Goal: Transaction & Acquisition: Book appointment/travel/reservation

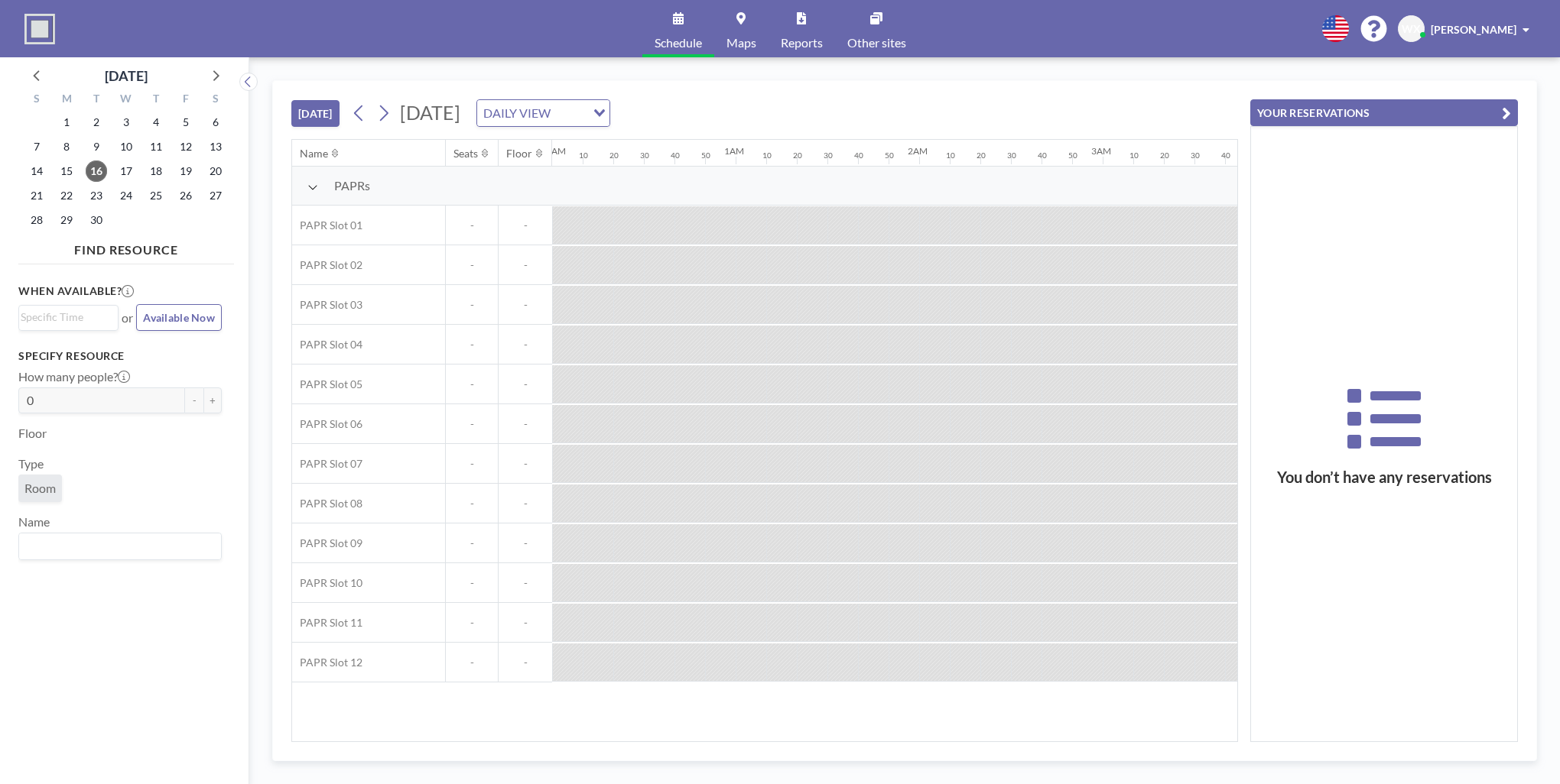
scroll to position [0, 1682]
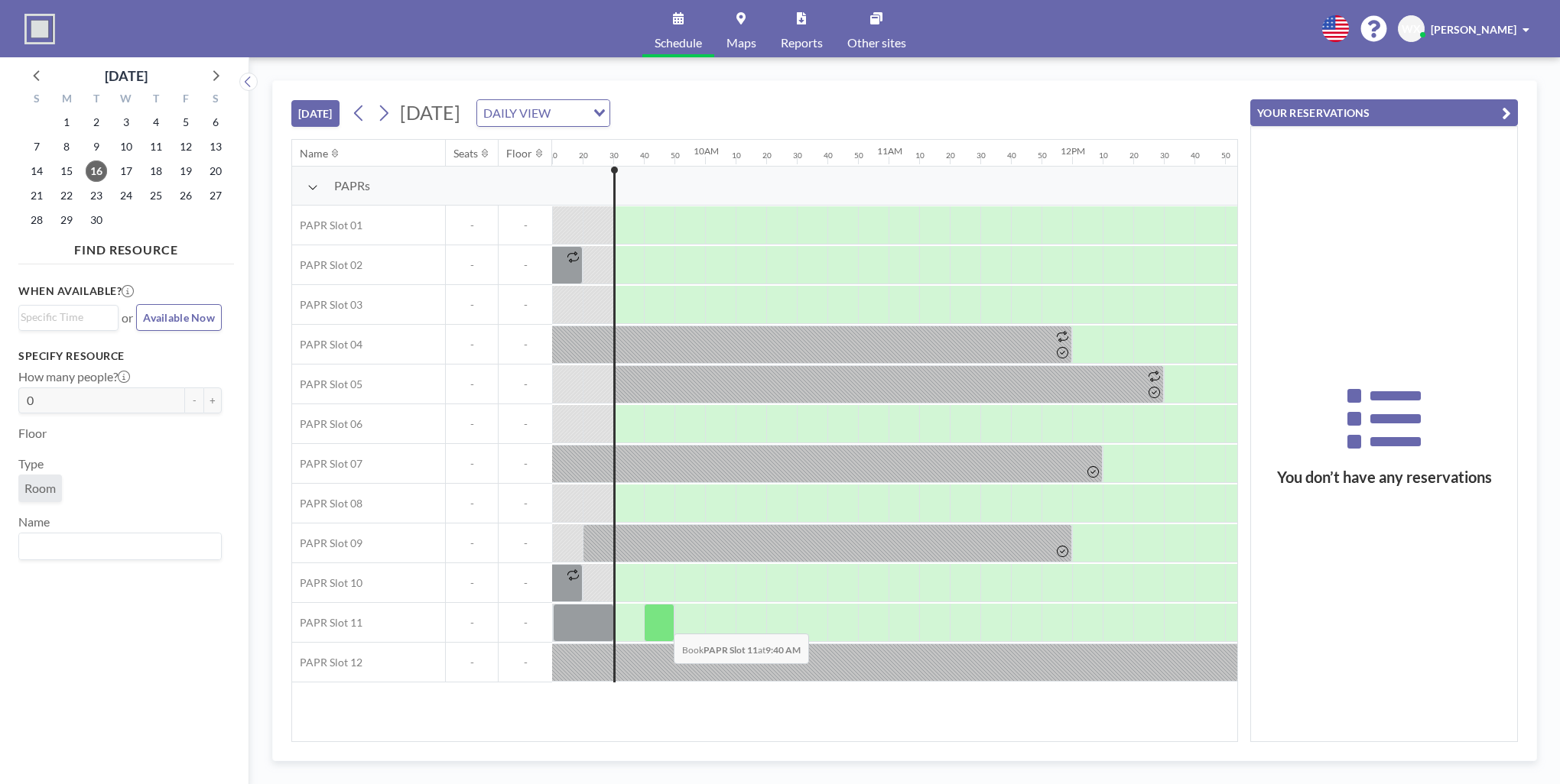
click at [661, 622] on div at bounding box center [659, 623] width 31 height 38
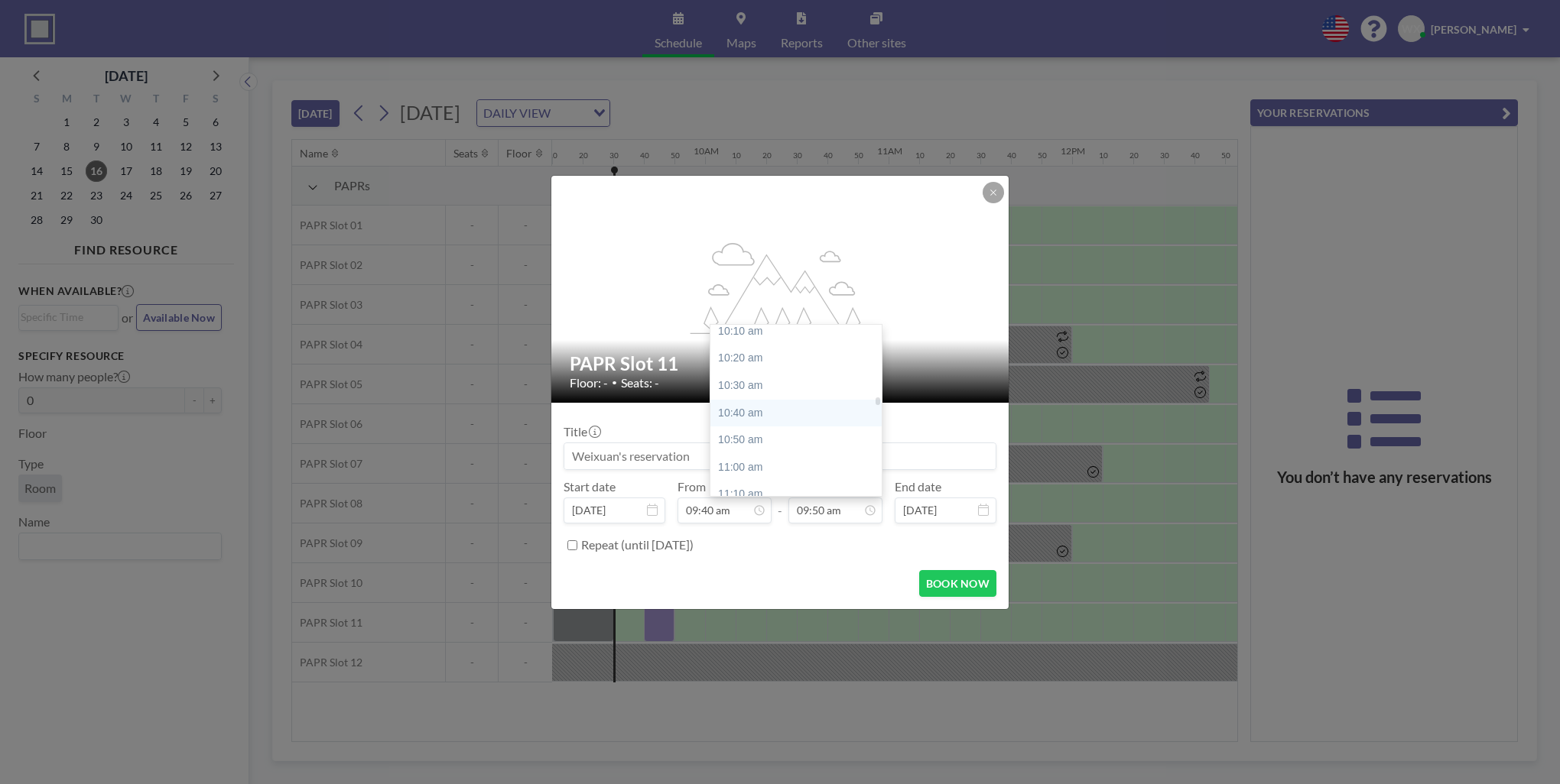
scroll to position [1758, 0]
click at [780, 484] on div "11:40 am" at bounding box center [800, 485] width 179 height 27
type input "11:40 am"
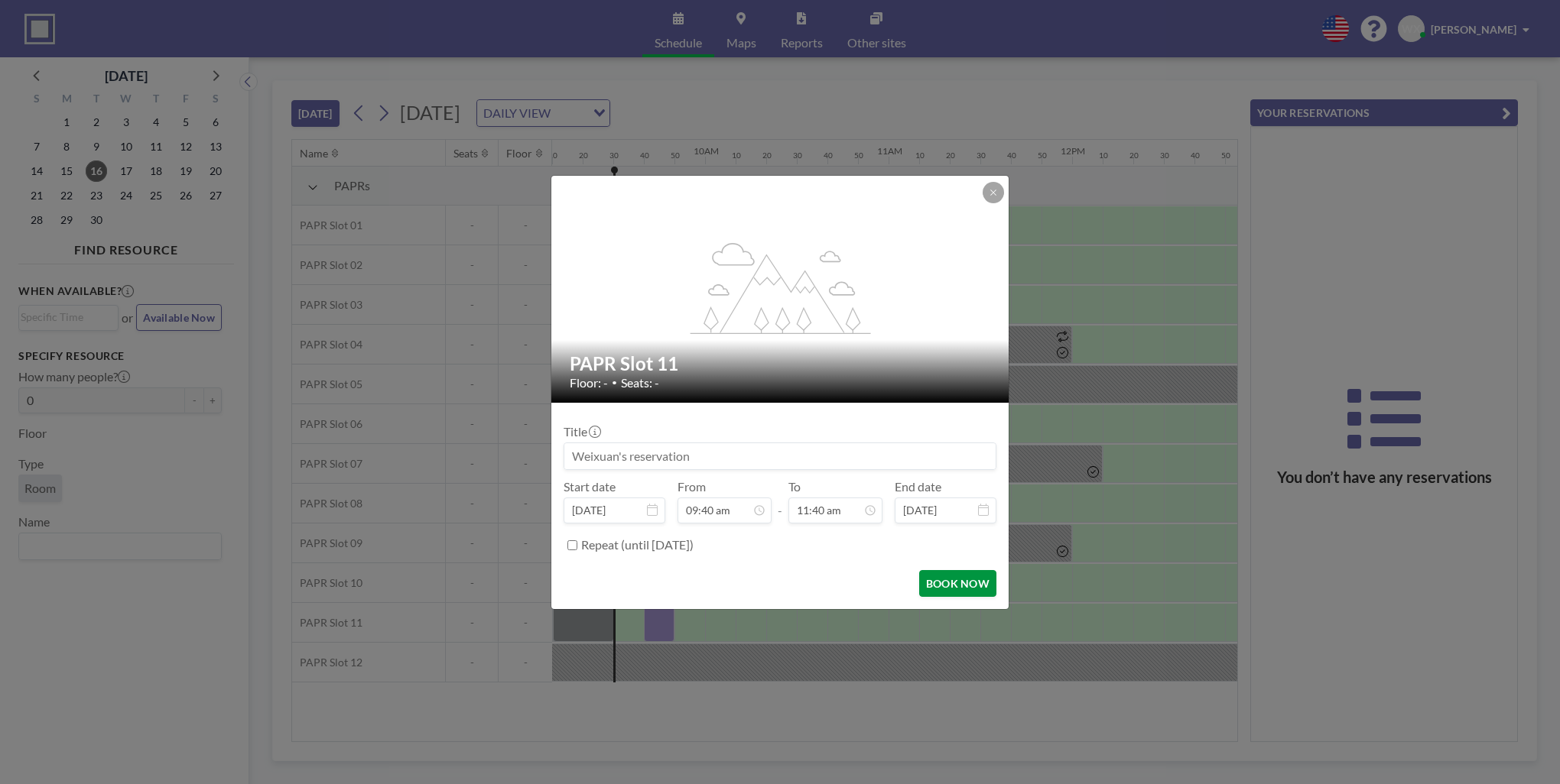
click at [939, 579] on button "BOOK NOW" at bounding box center [957, 583] width 77 height 26
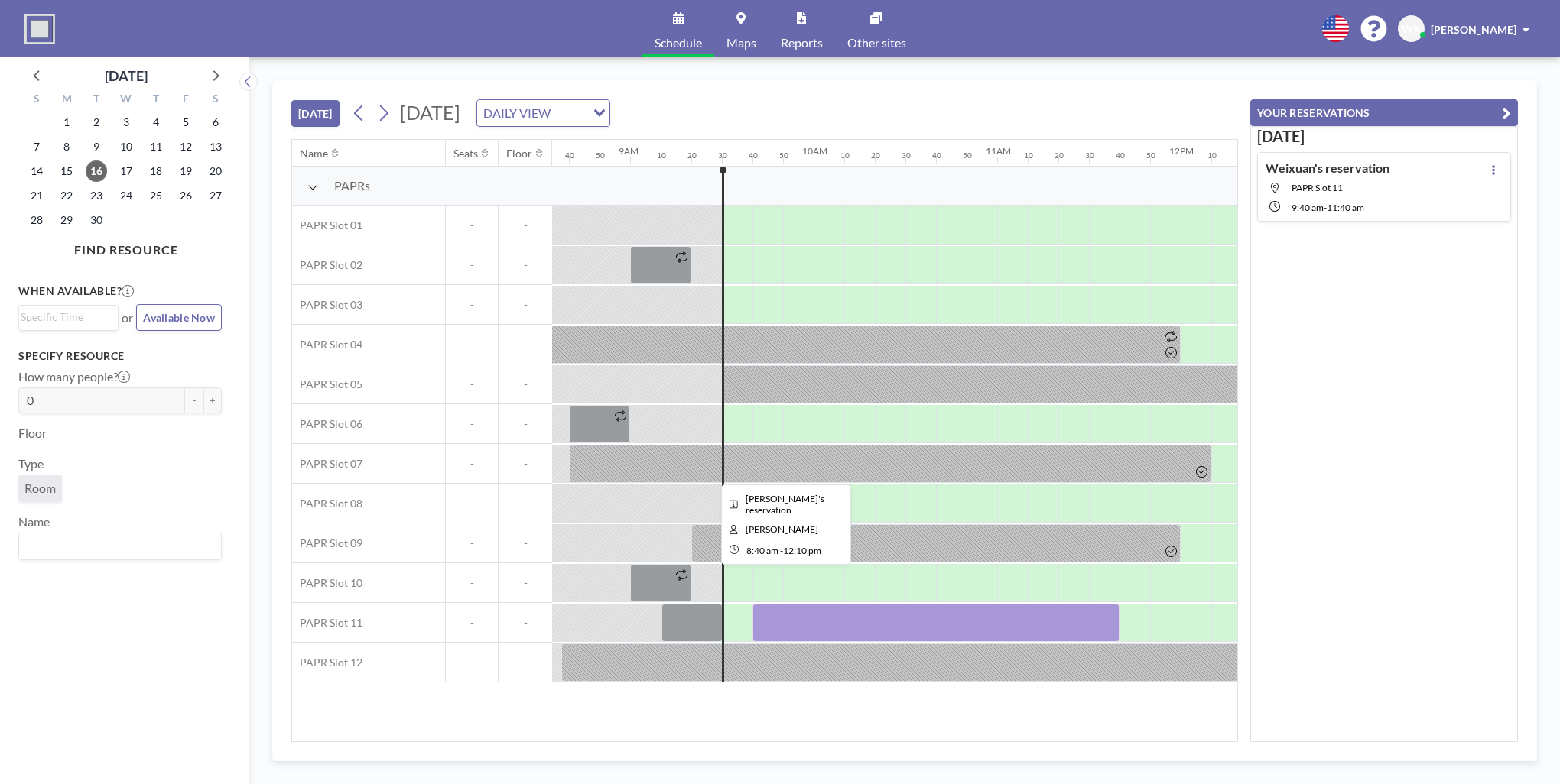
scroll to position [0, 1562]
